Goal: Navigation & Orientation: Find specific page/section

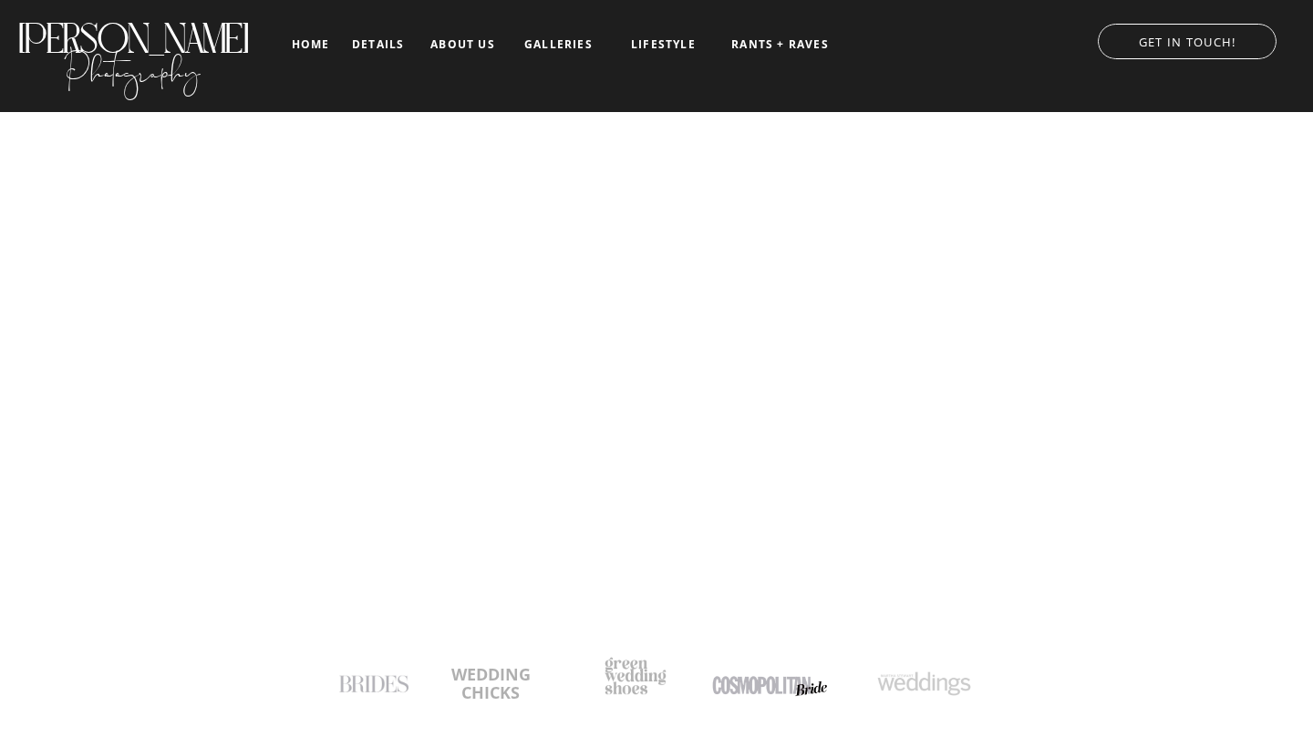
click at [568, 46] on nav "galleries" at bounding box center [558, 44] width 76 height 13
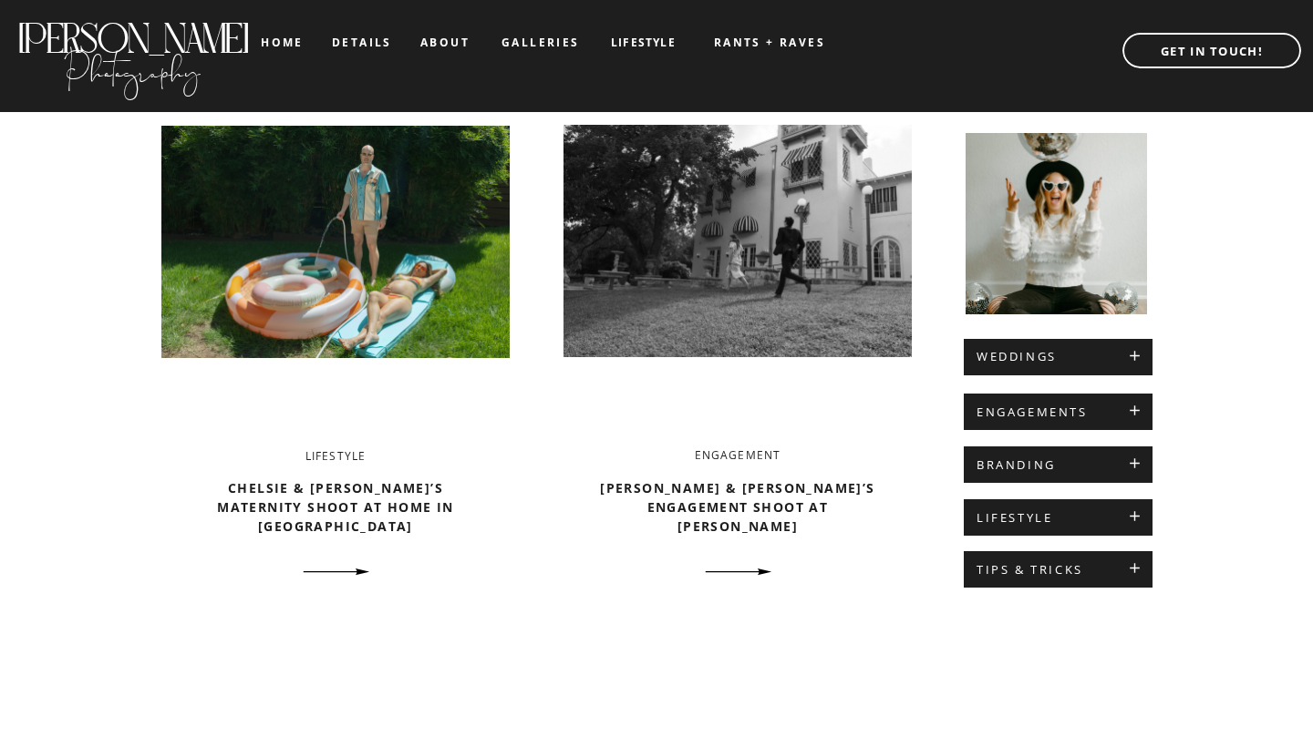
scroll to position [709, 0]
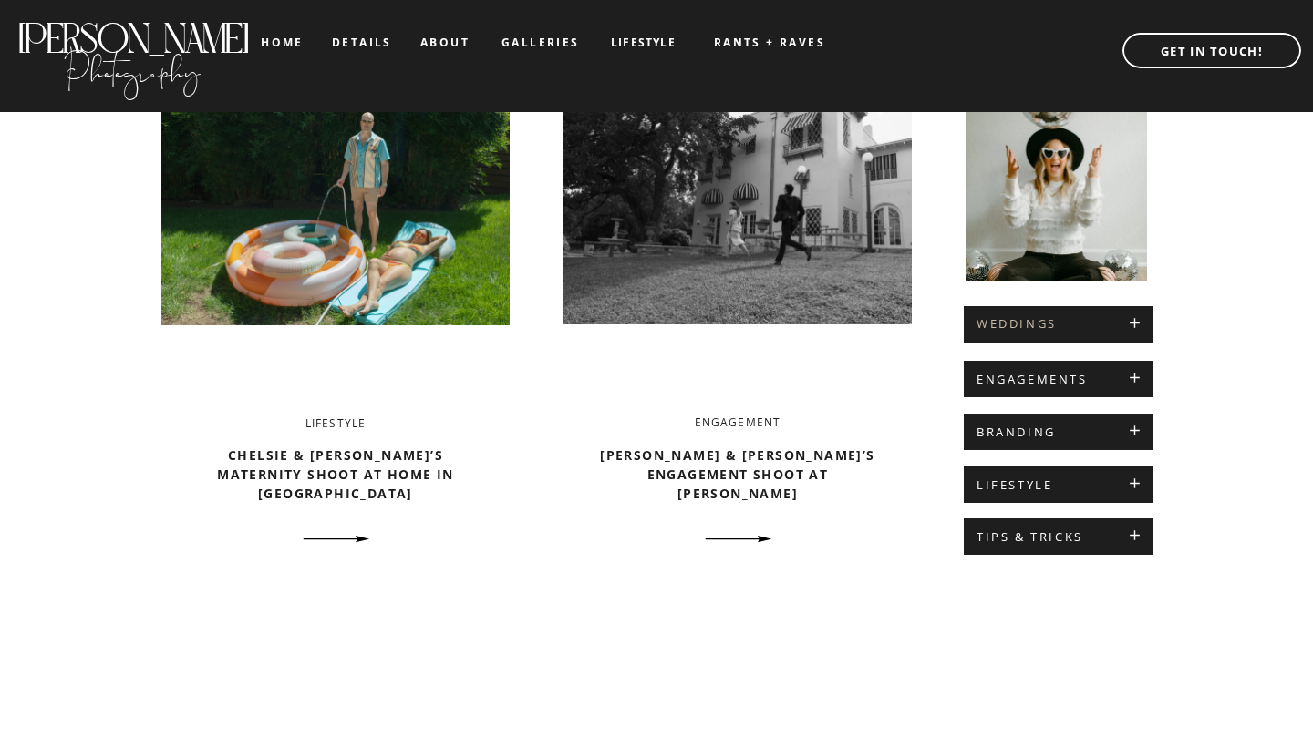
click at [1128, 321] on h2 "WEDDINGS" at bounding box center [1057, 324] width 163 height 15
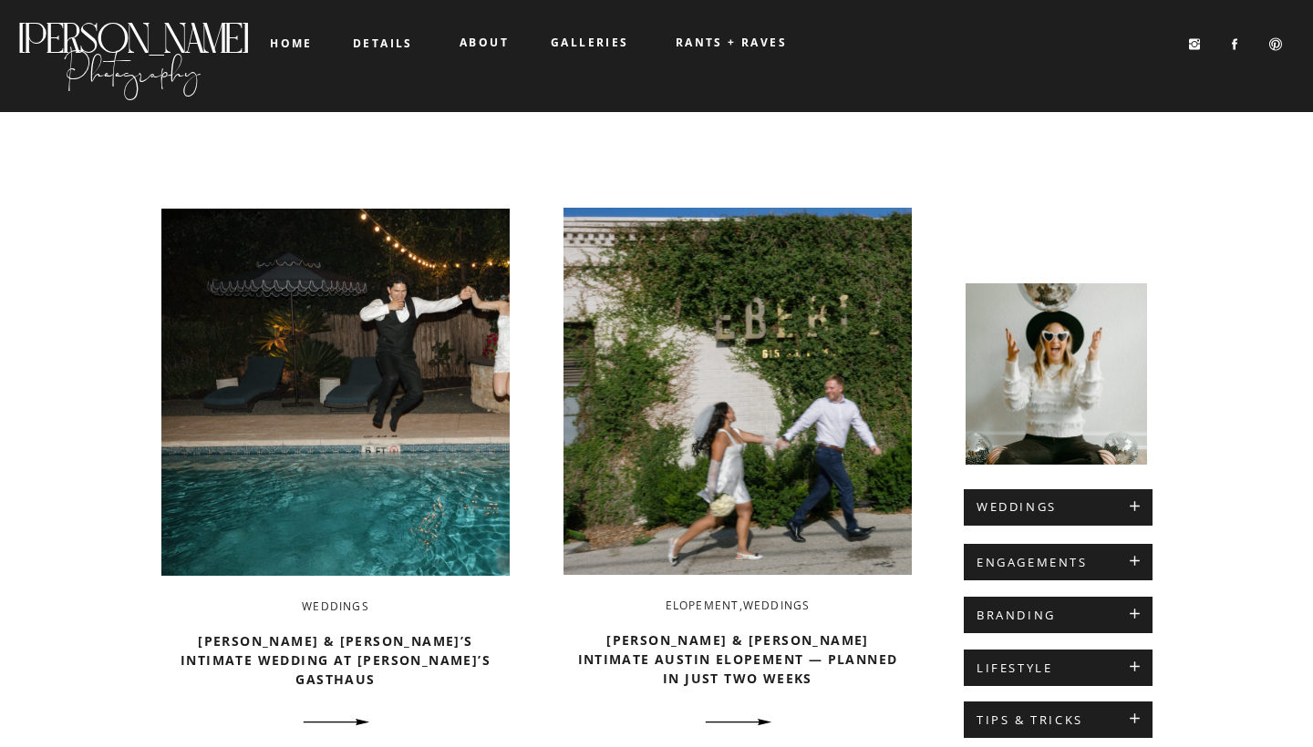
click at [372, 49] on b "details" at bounding box center [383, 43] width 60 height 15
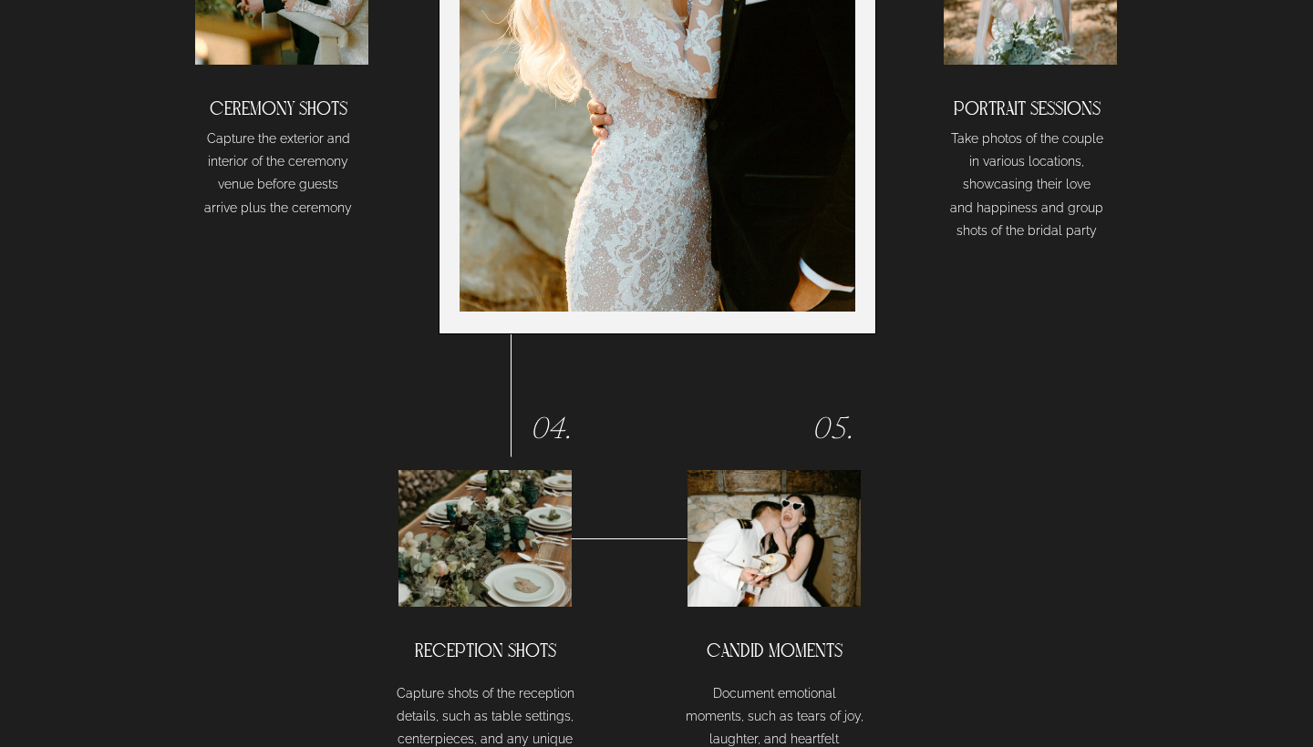
scroll to position [3860, 0]
